Goal: Transaction & Acquisition: Purchase product/service

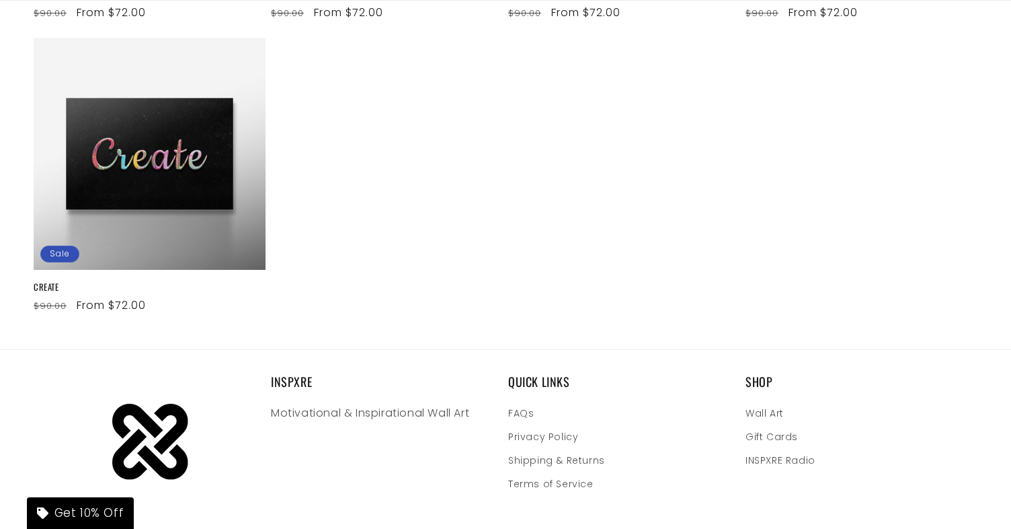
scroll to position [1100, 0]
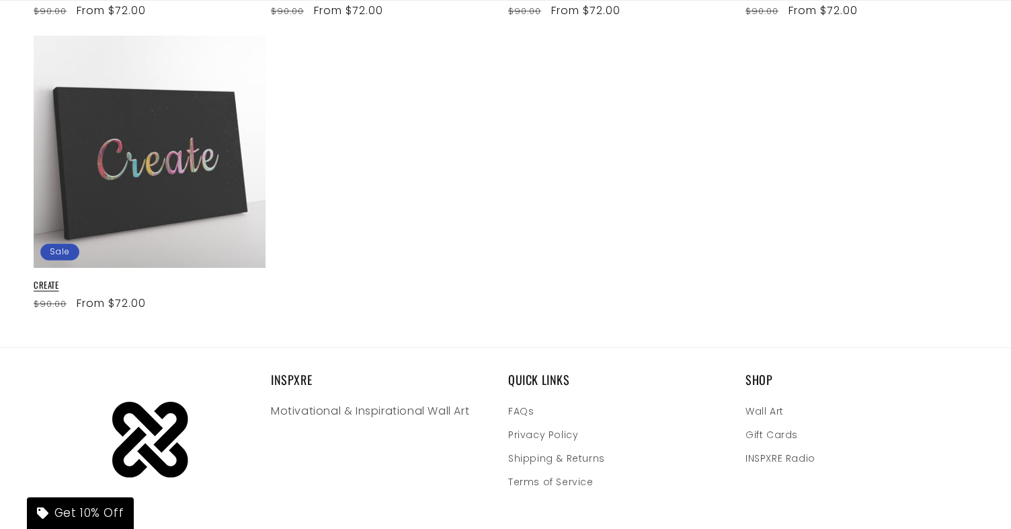
click at [161, 279] on link "CREATE" at bounding box center [150, 284] width 232 height 11
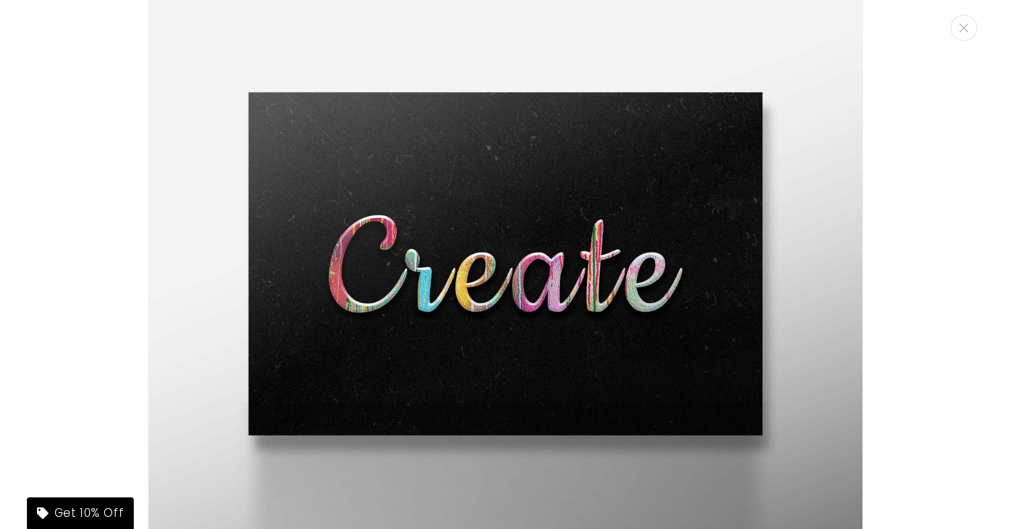
scroll to position [110, 0]
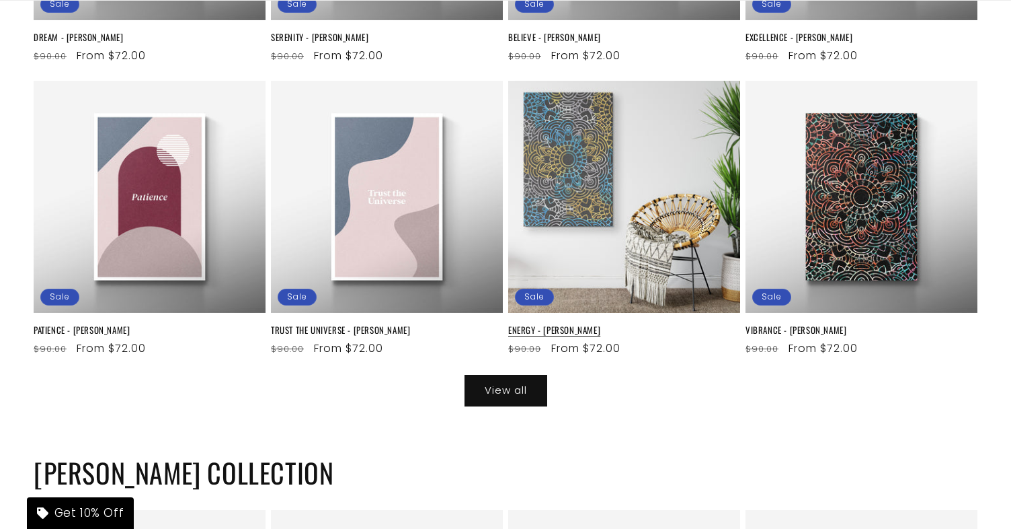
scroll to position [4667, 0]
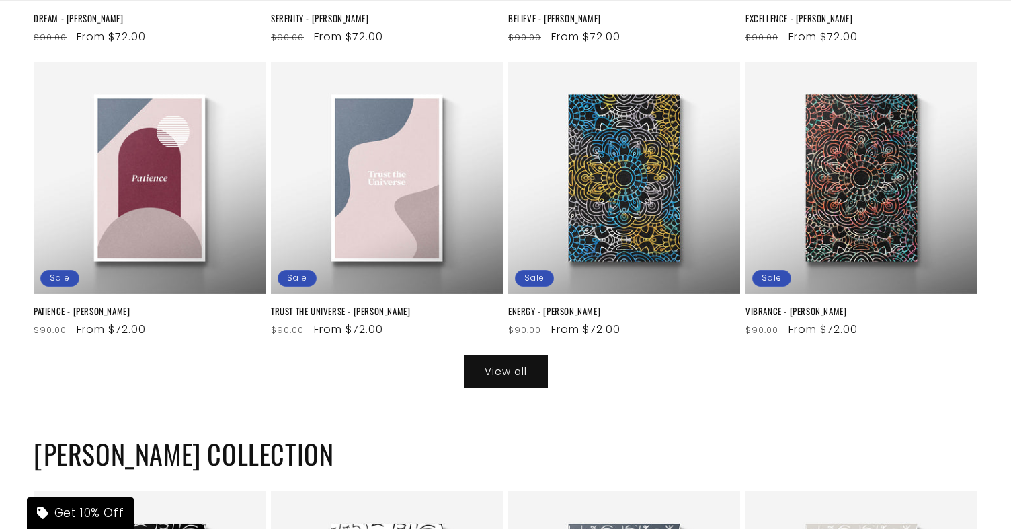
click at [513, 356] on link "View all" at bounding box center [506, 372] width 83 height 32
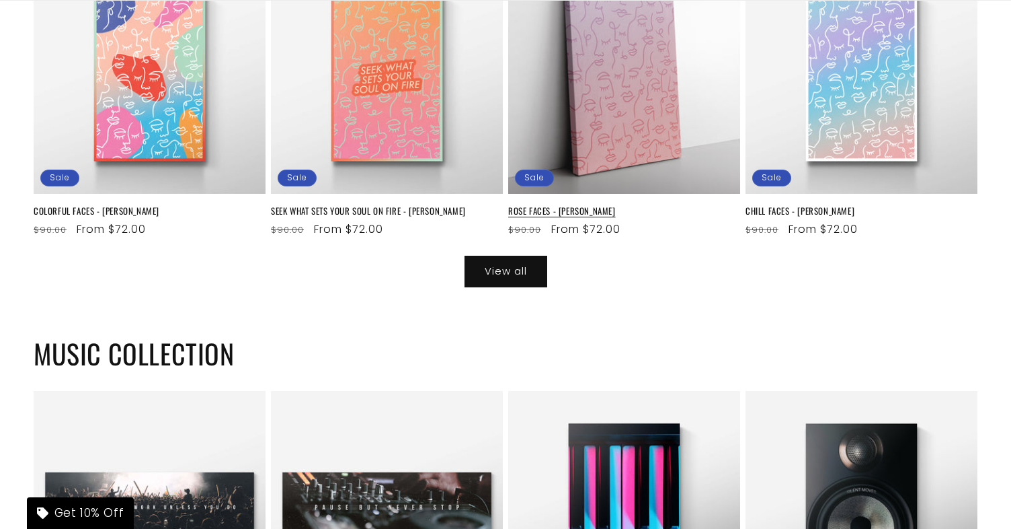
scroll to position [5520, 0]
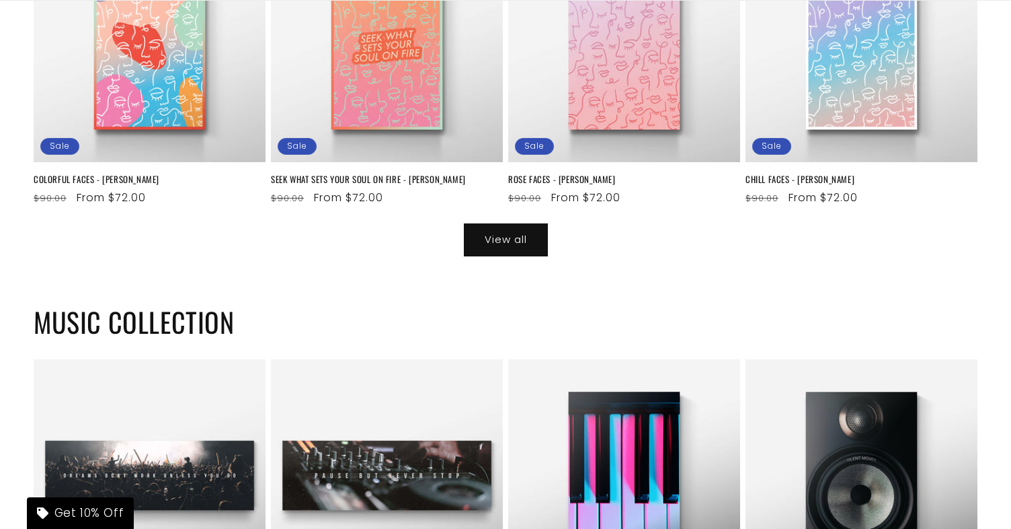
click at [504, 224] on link "View all" at bounding box center [506, 240] width 83 height 32
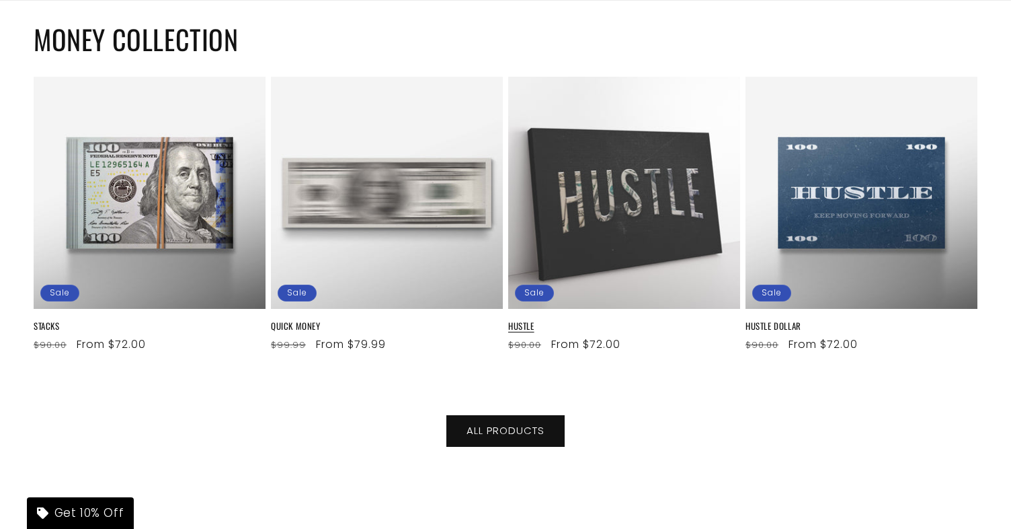
scroll to position [6251, 0]
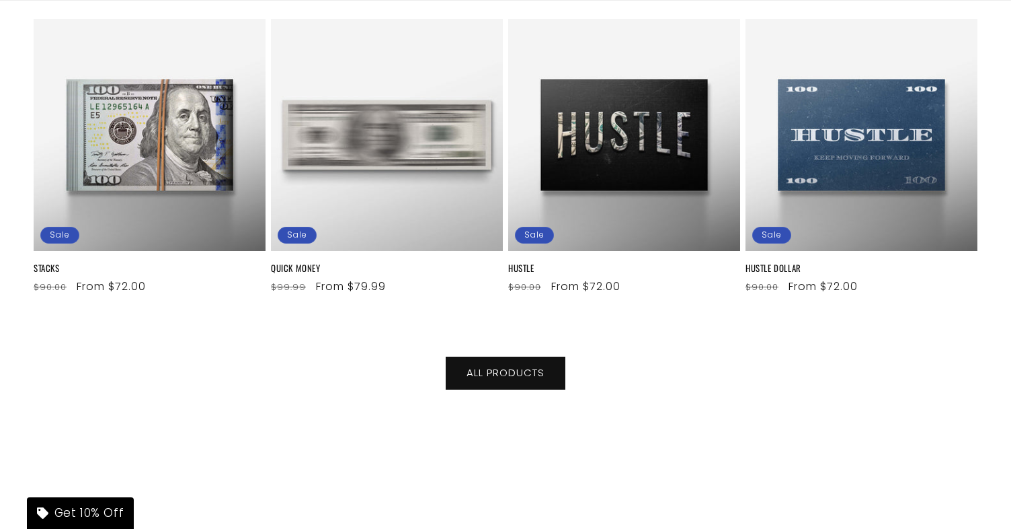
click at [512, 364] on link "ALL PRODUCTS" at bounding box center [506, 373] width 118 height 32
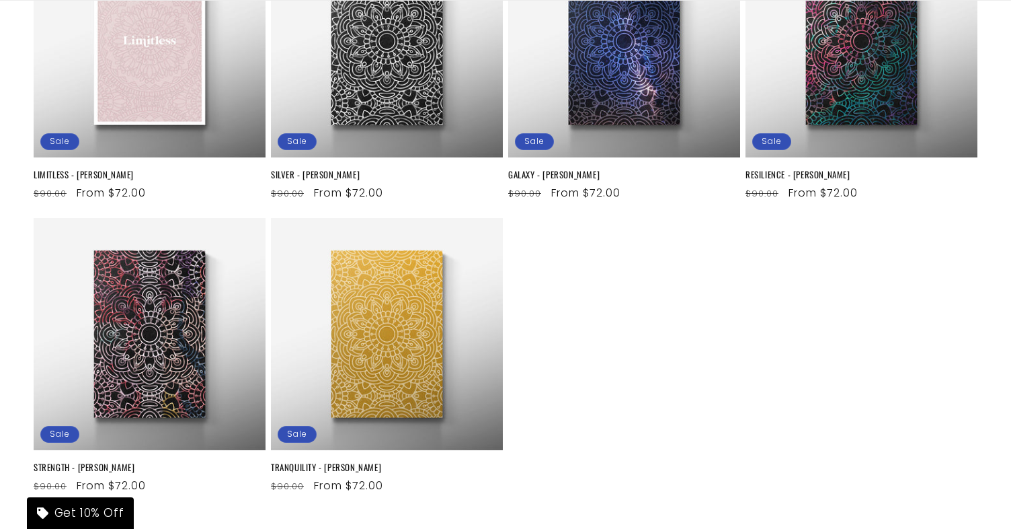
scroll to position [1583, 0]
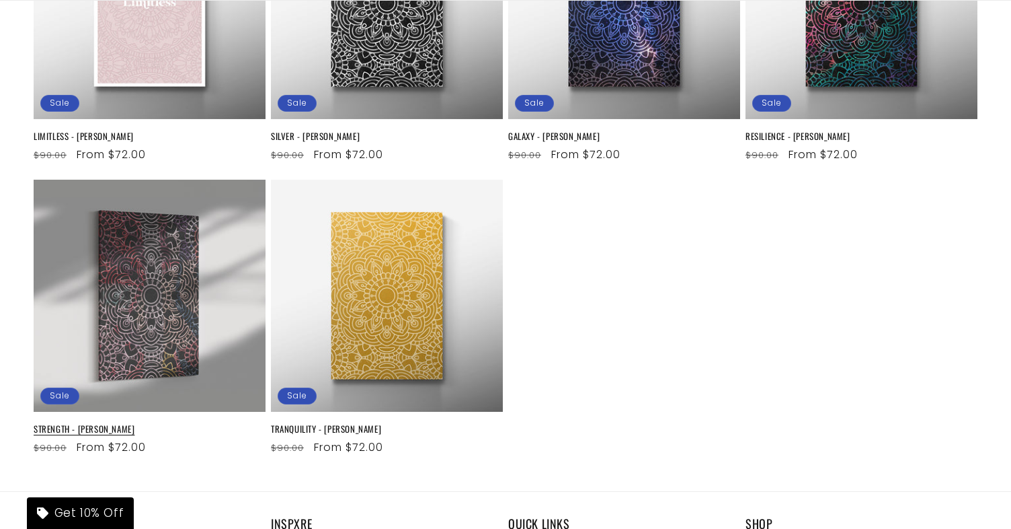
scroll to position [1570, 0]
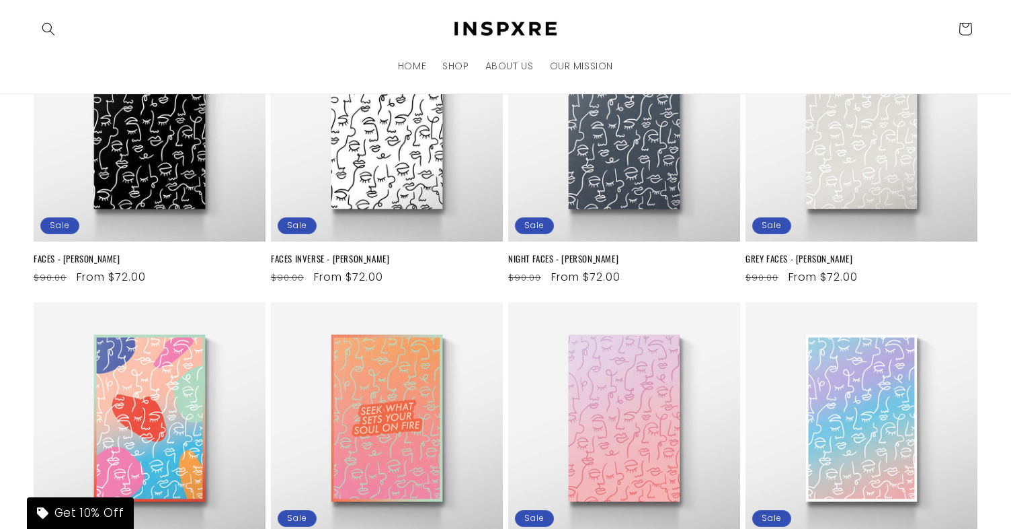
scroll to position [130, 0]
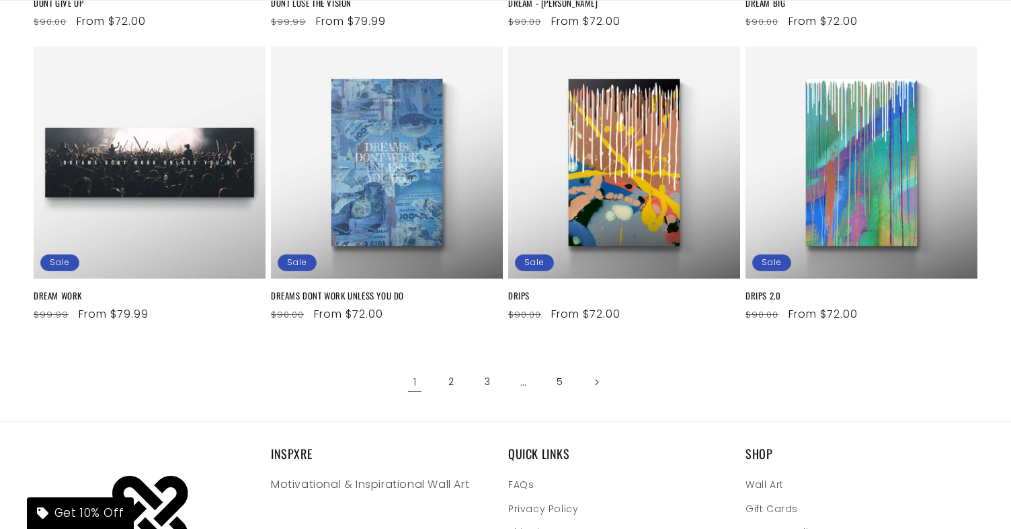
scroll to position [1682, 0]
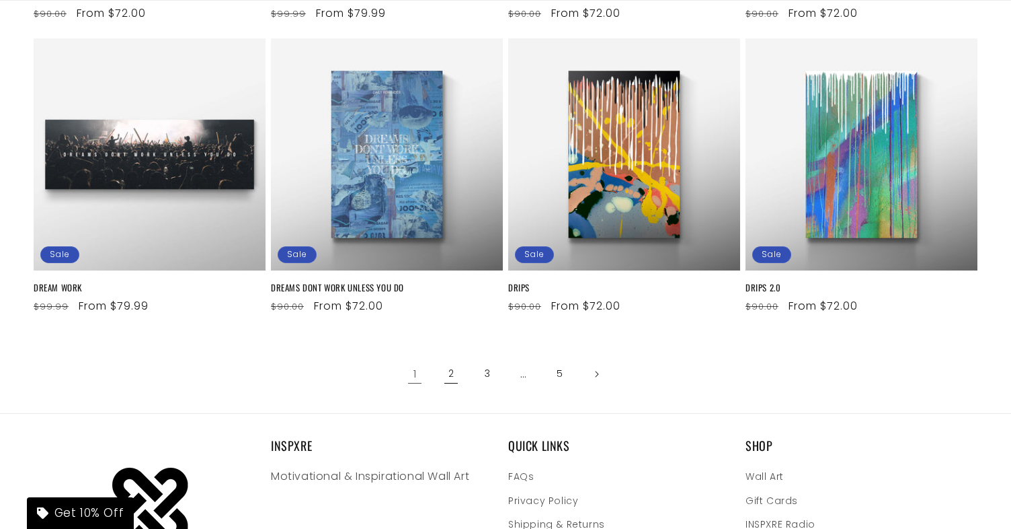
click at [452, 369] on link "2" at bounding box center [451, 374] width 30 height 30
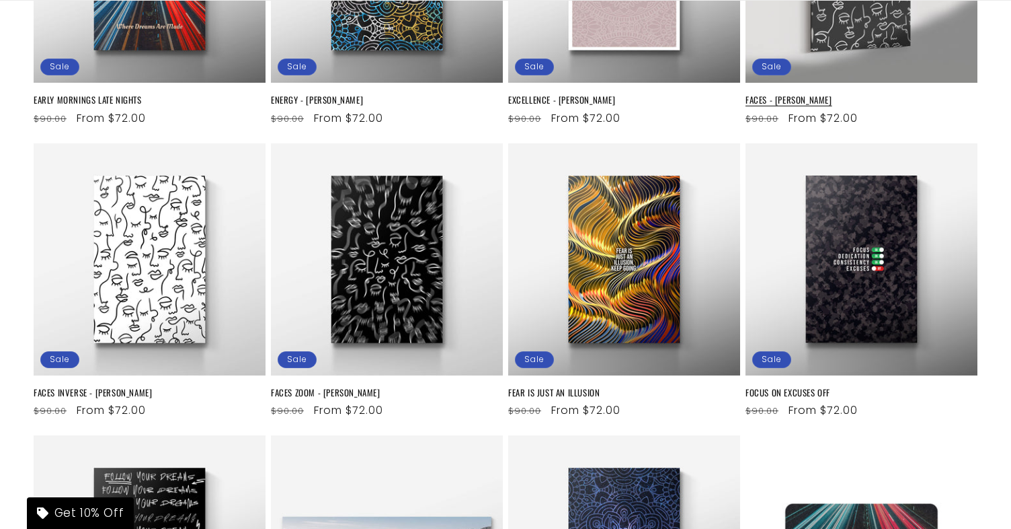
scroll to position [414, 0]
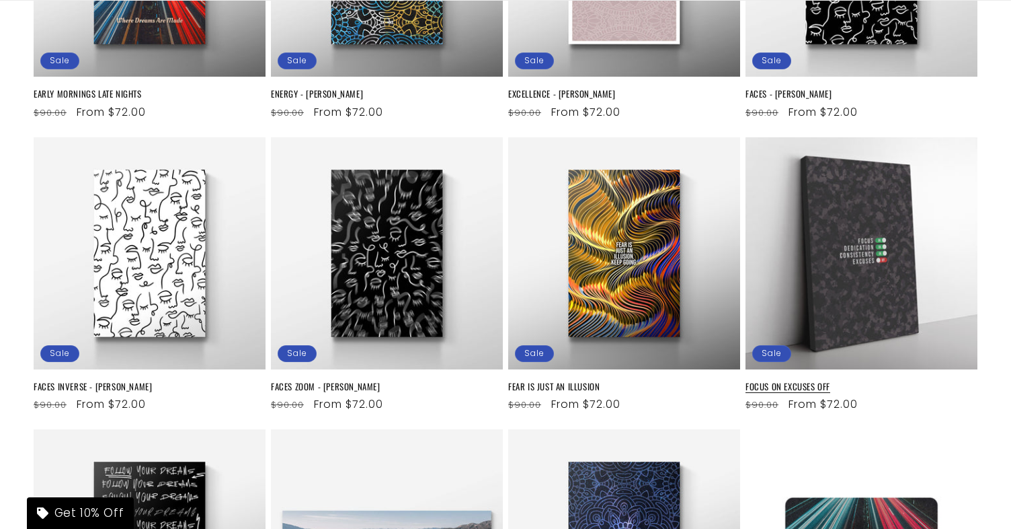
click at [852, 381] on link "FOCUS ON EXCUSES OFF" at bounding box center [862, 386] width 232 height 11
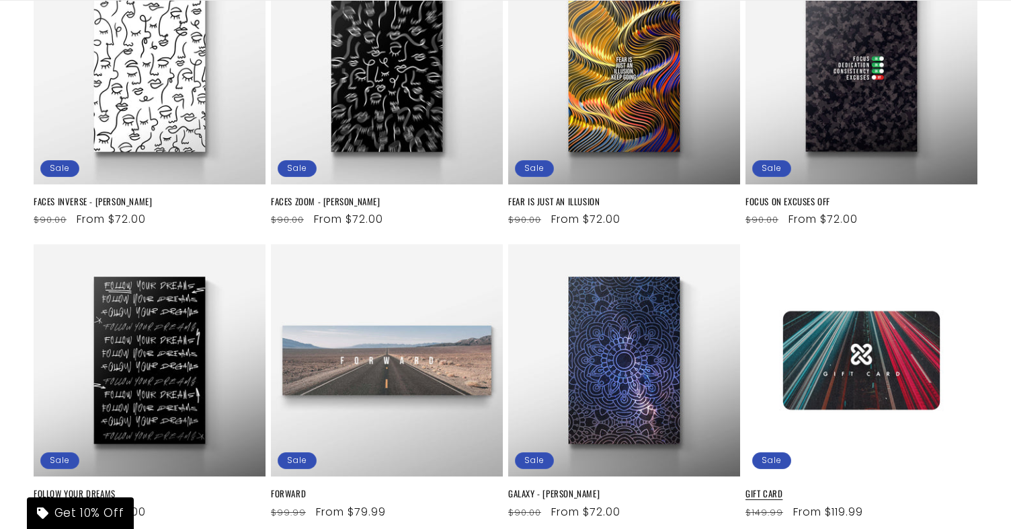
scroll to position [718, 0]
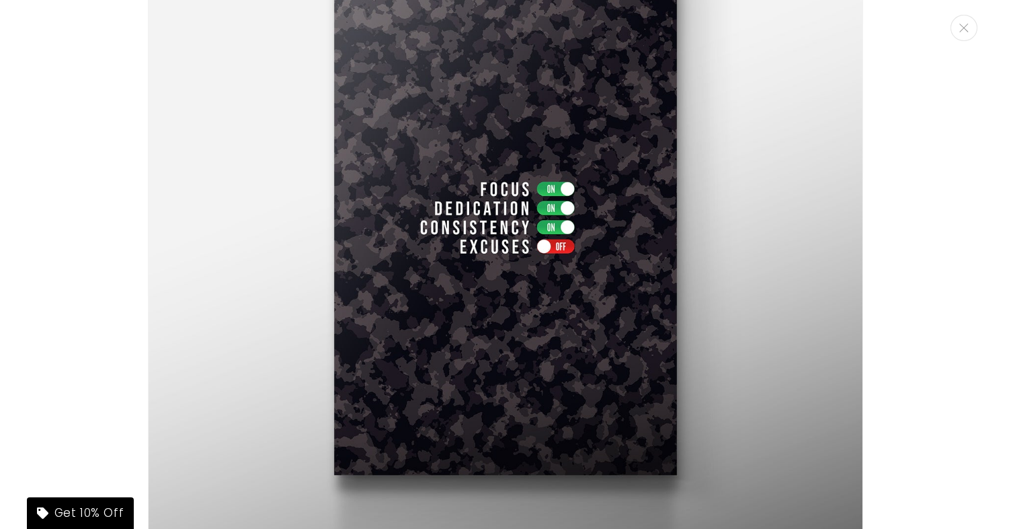
scroll to position [154, 0]
